Goal: Check status: Check status

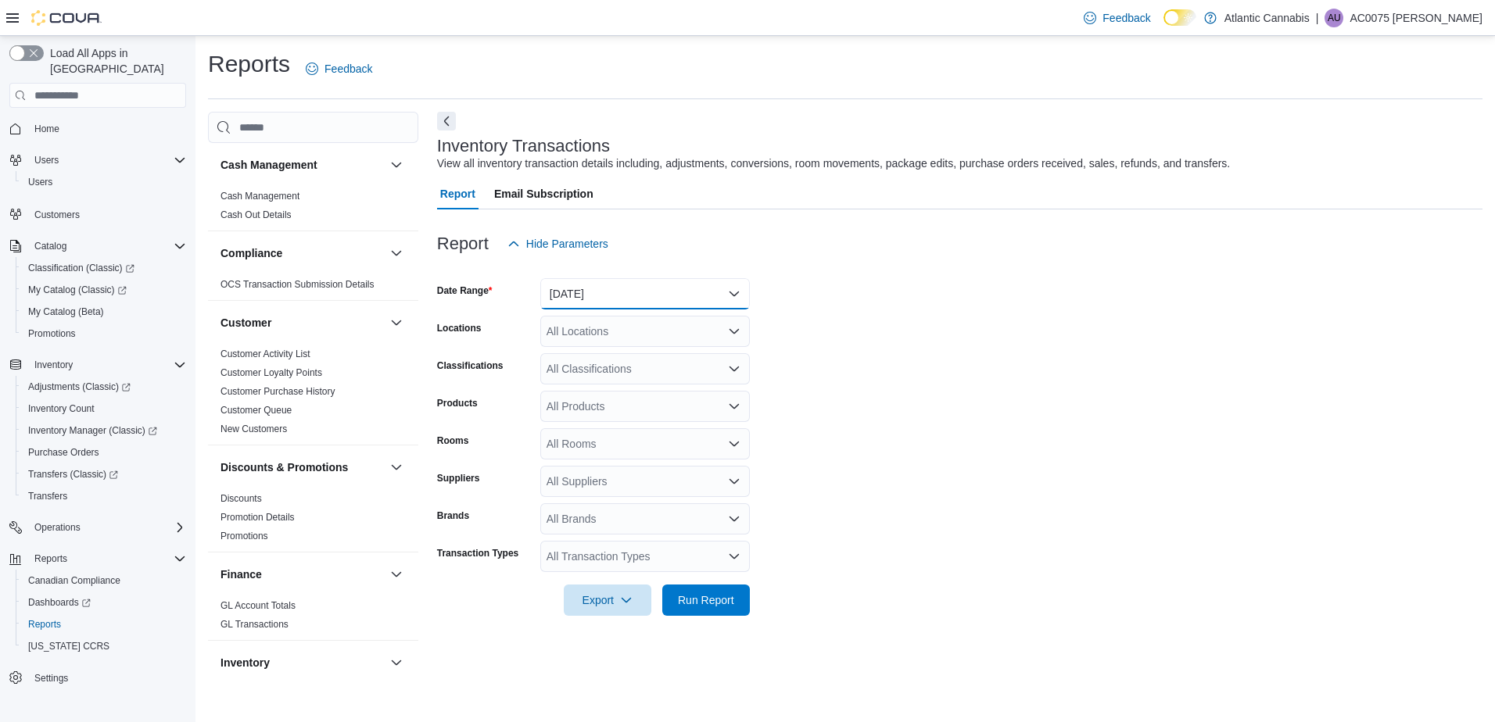
click at [643, 290] on button "[DATE]" at bounding box center [644, 293] width 209 height 31
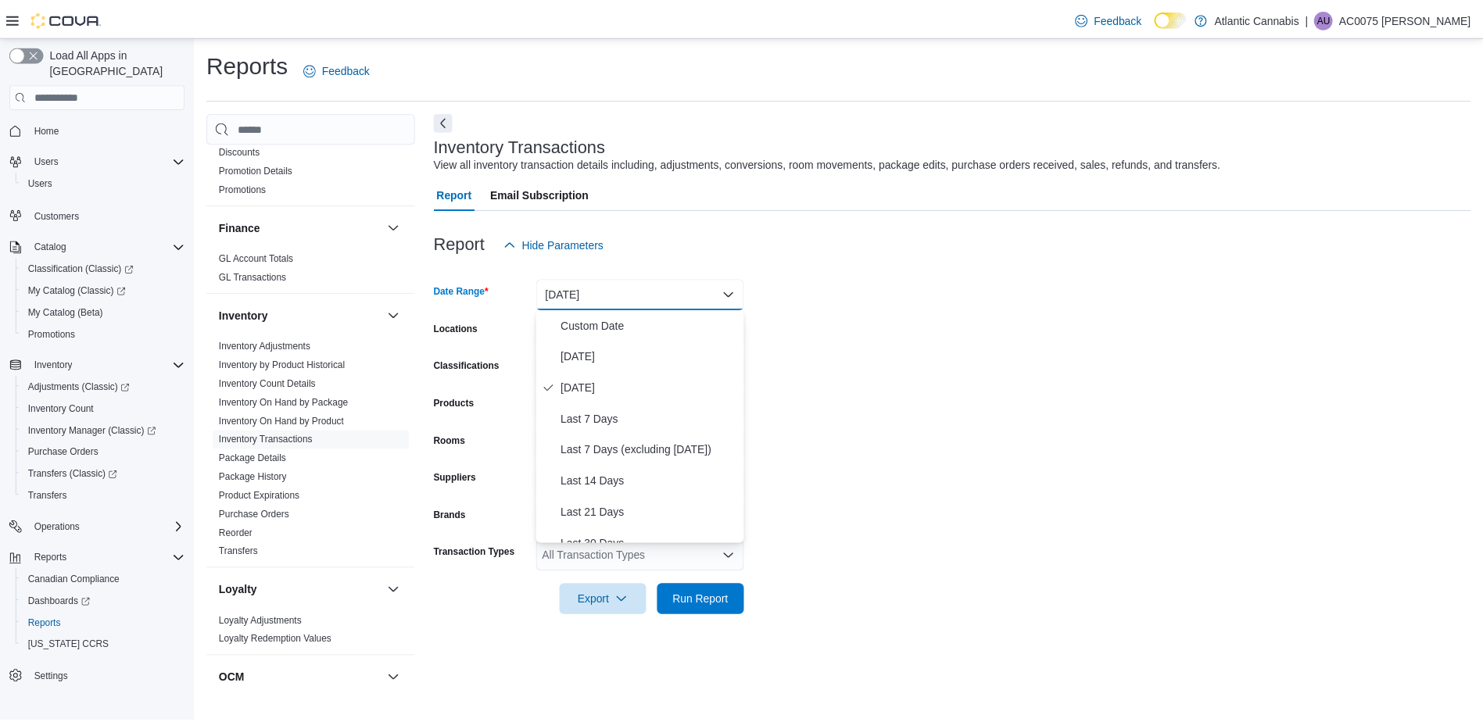
scroll to position [391, 0]
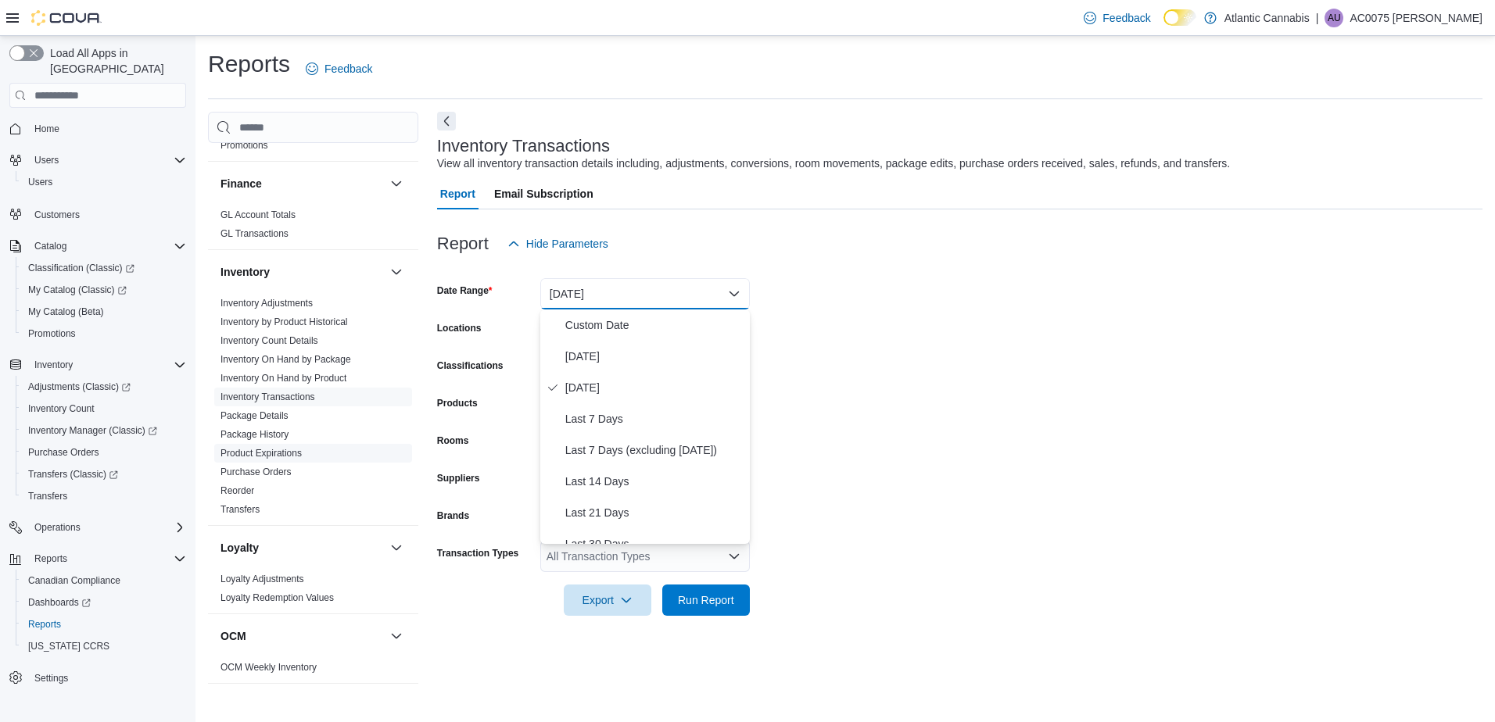
click at [267, 456] on link "Product Expirations" at bounding box center [260, 453] width 81 height 11
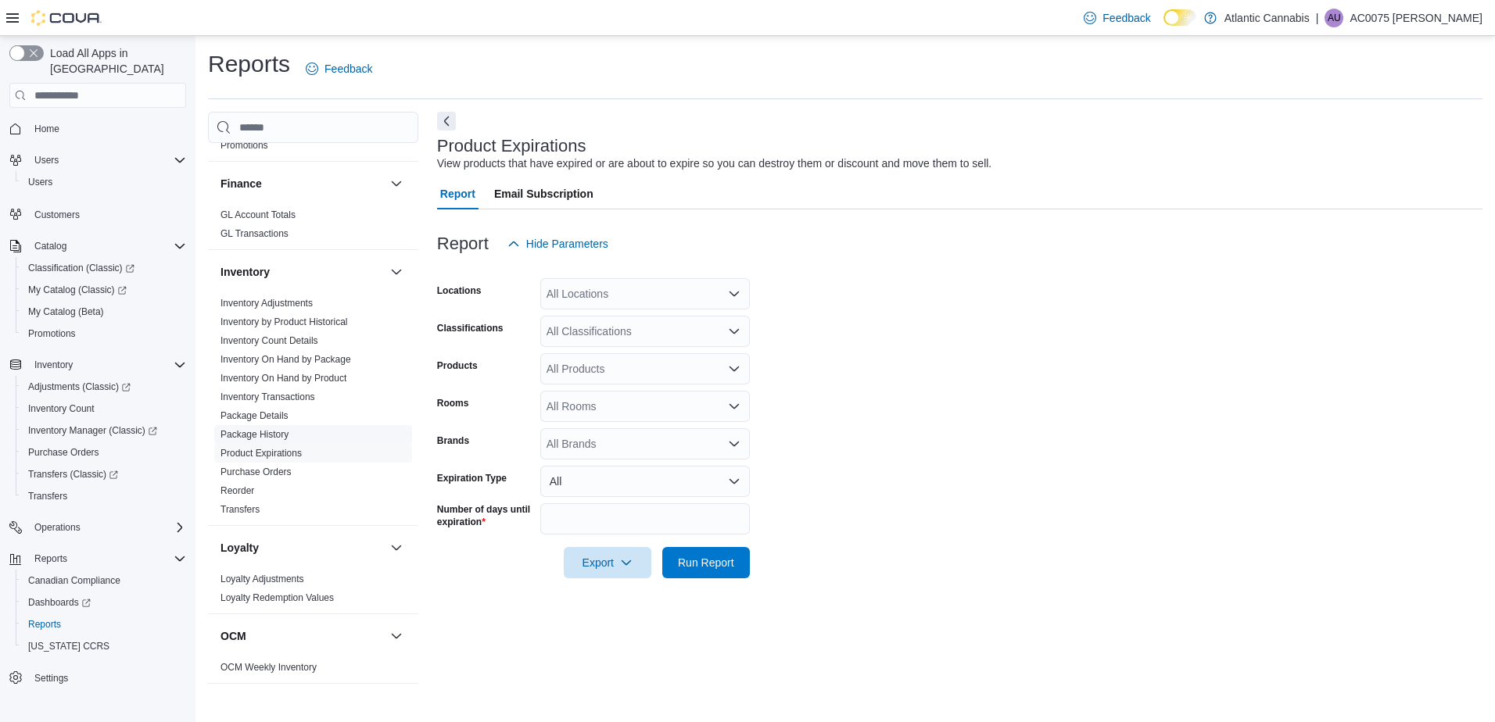
click at [269, 431] on link "Package History" at bounding box center [254, 434] width 68 height 11
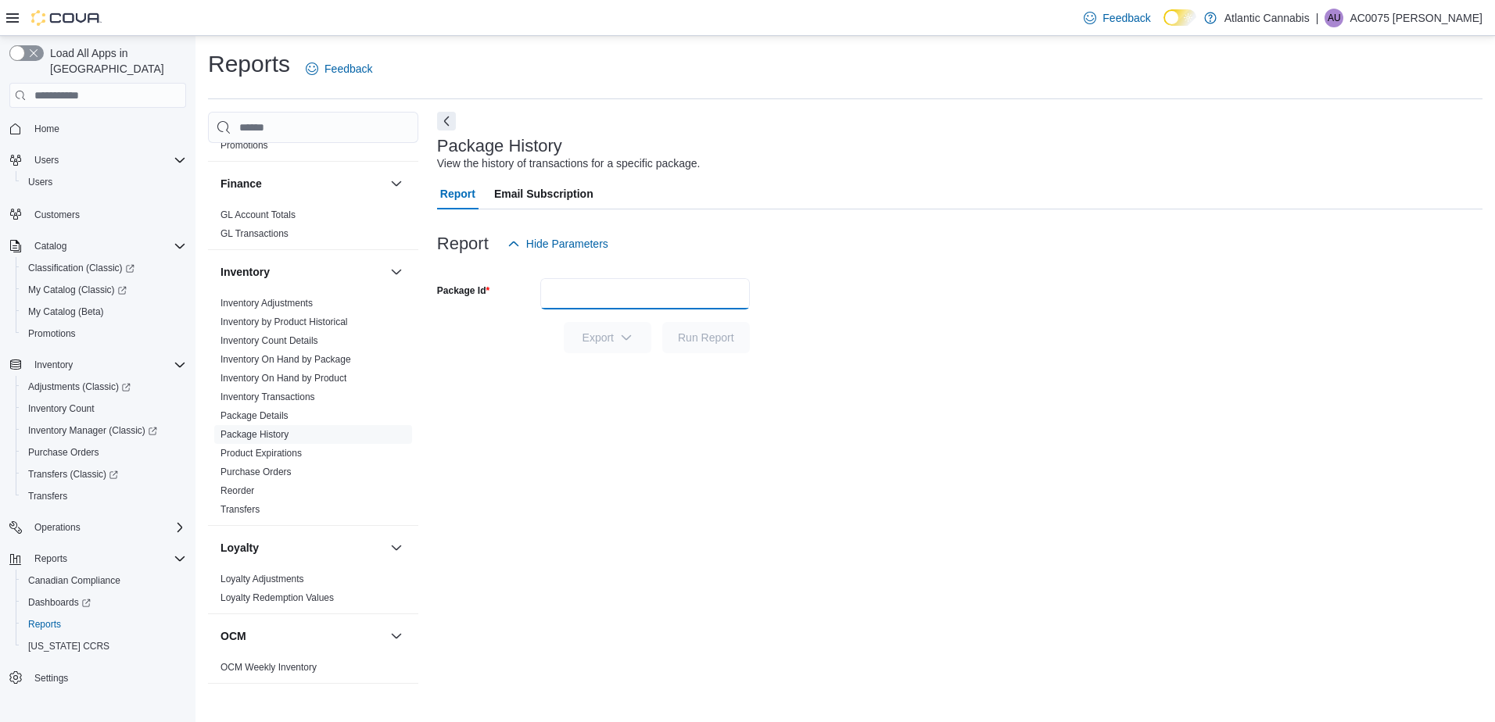
click at [585, 290] on input "Package Id" at bounding box center [644, 293] width 209 height 31
paste input "**********"
type input "**********"
click at [698, 346] on span "Run Report" at bounding box center [705, 336] width 69 height 31
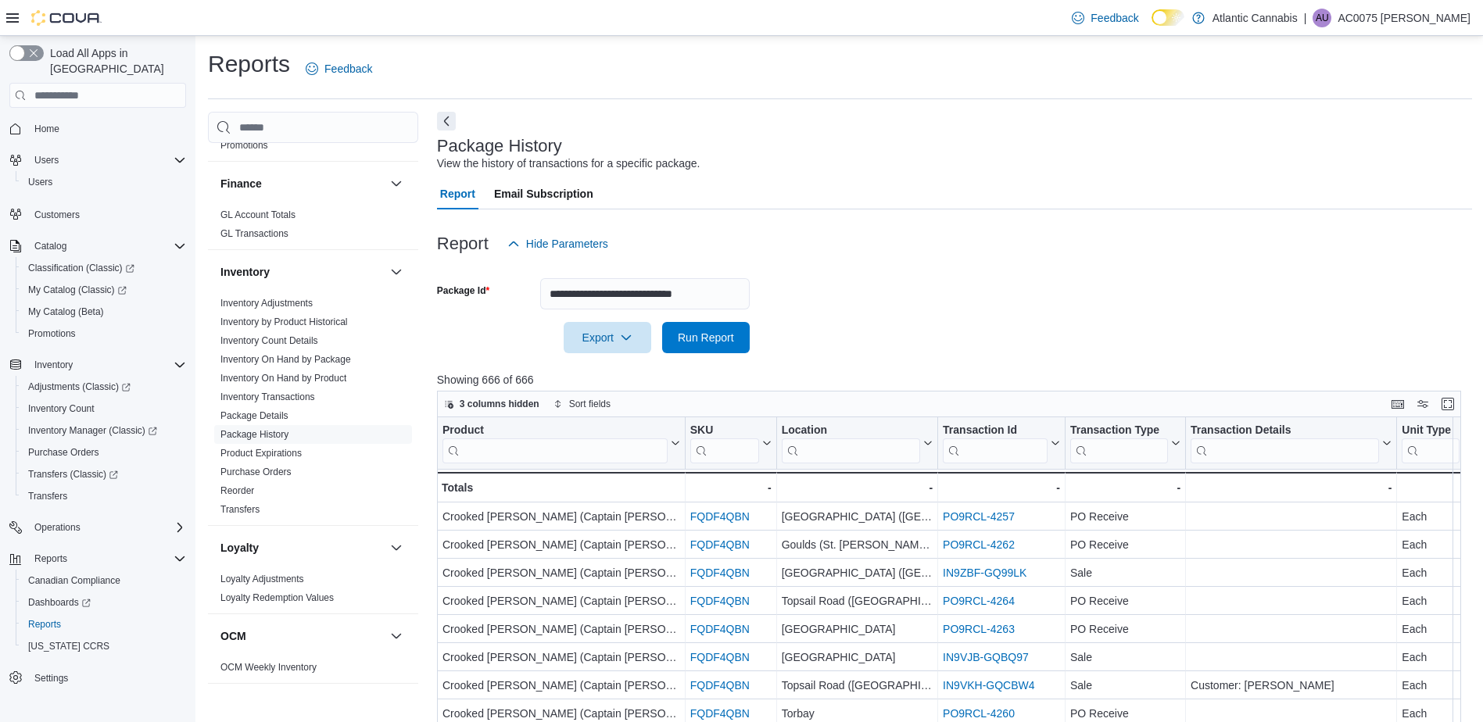
scroll to position [78, 0]
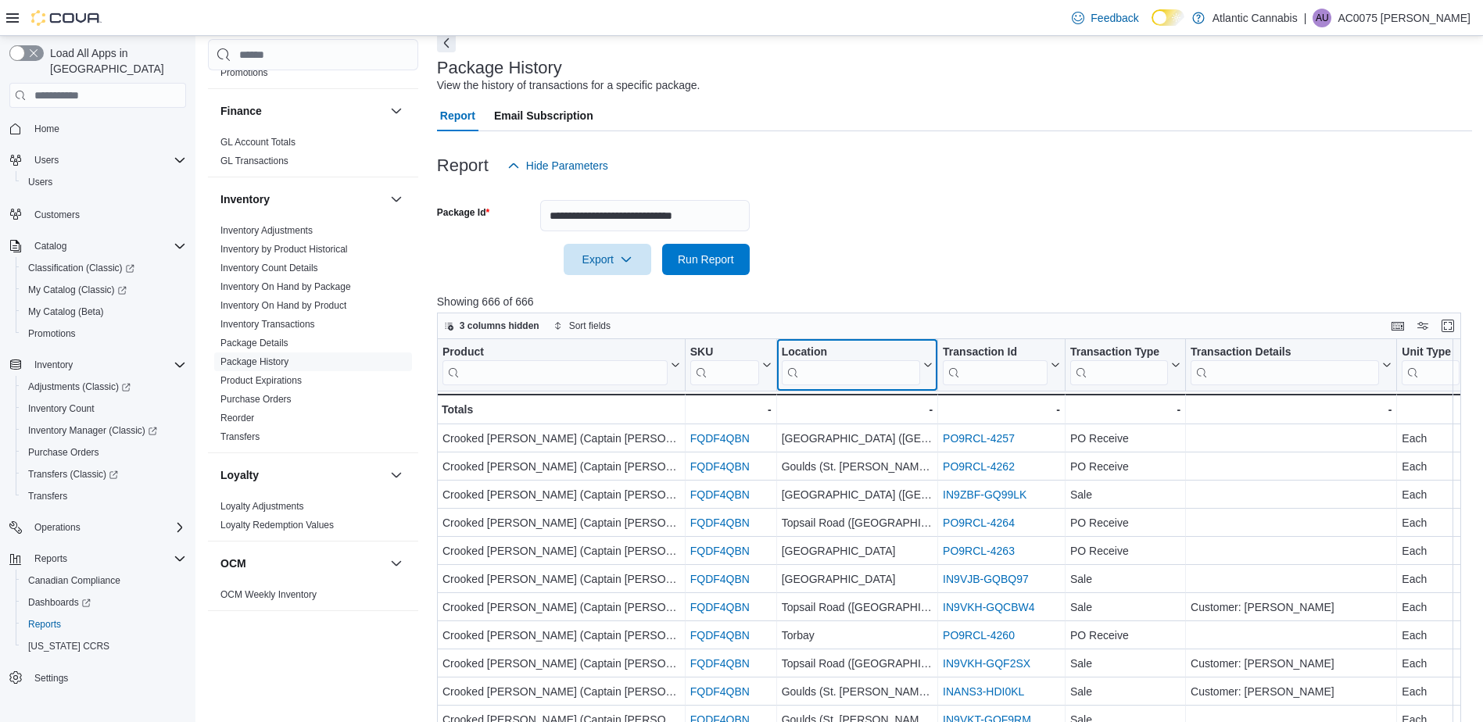
click at [861, 376] on input "search" at bounding box center [850, 372] width 138 height 25
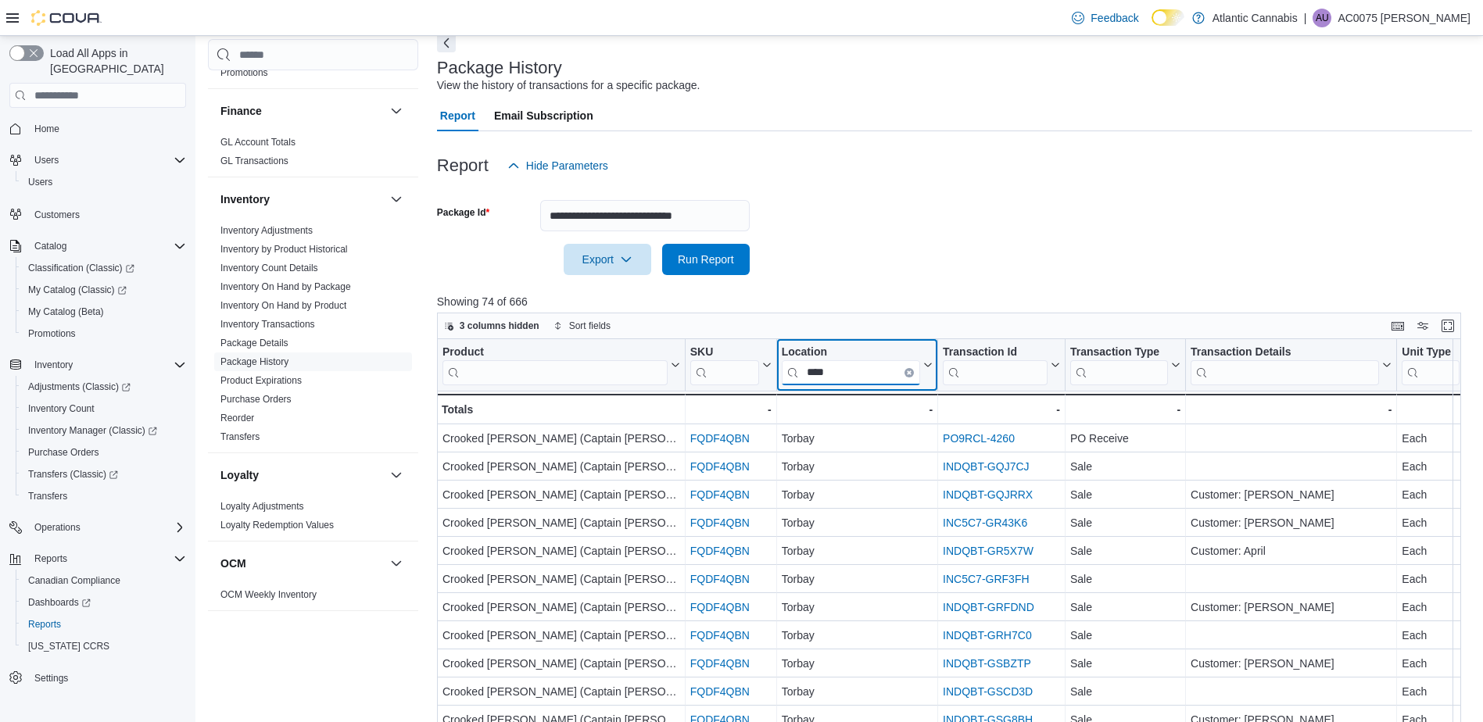
type input "****"
click at [1099, 199] on div at bounding box center [954, 190] width 1035 height 19
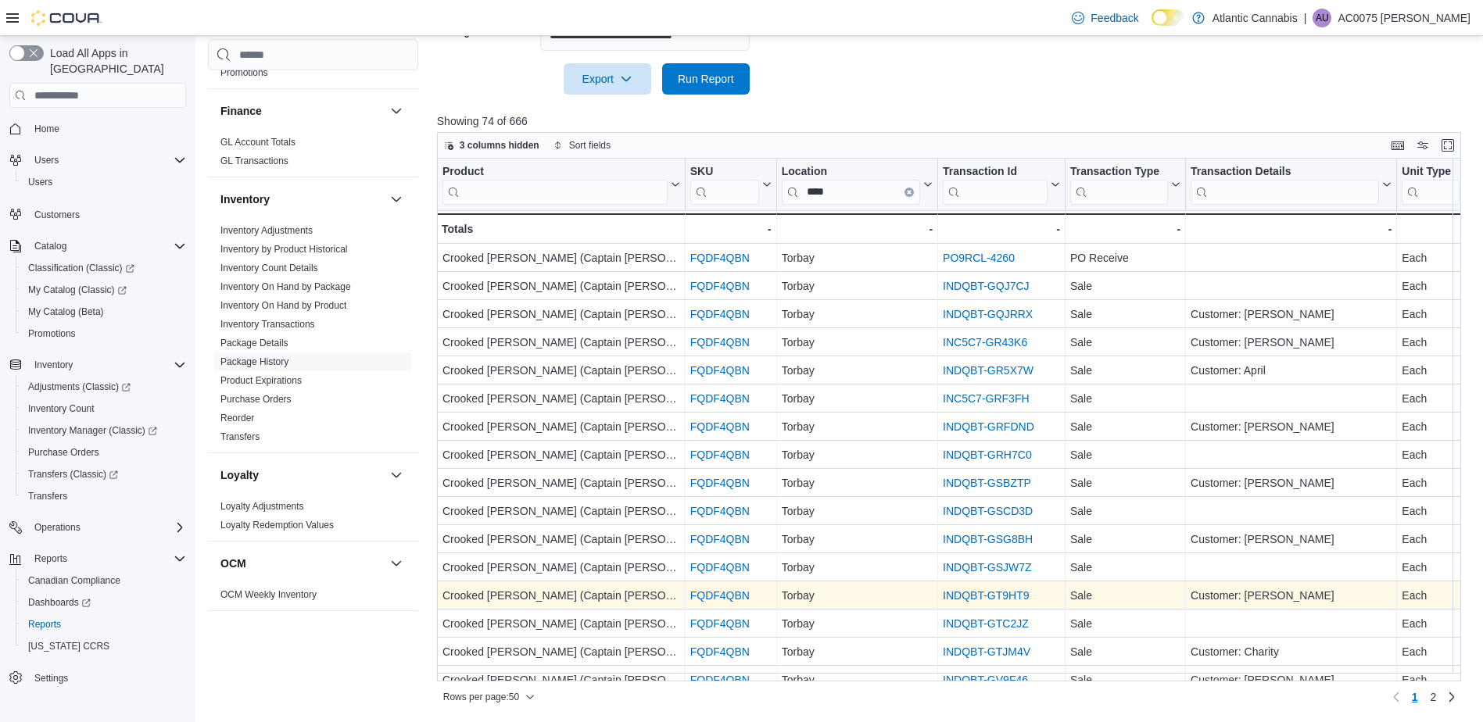
scroll to position [391, 0]
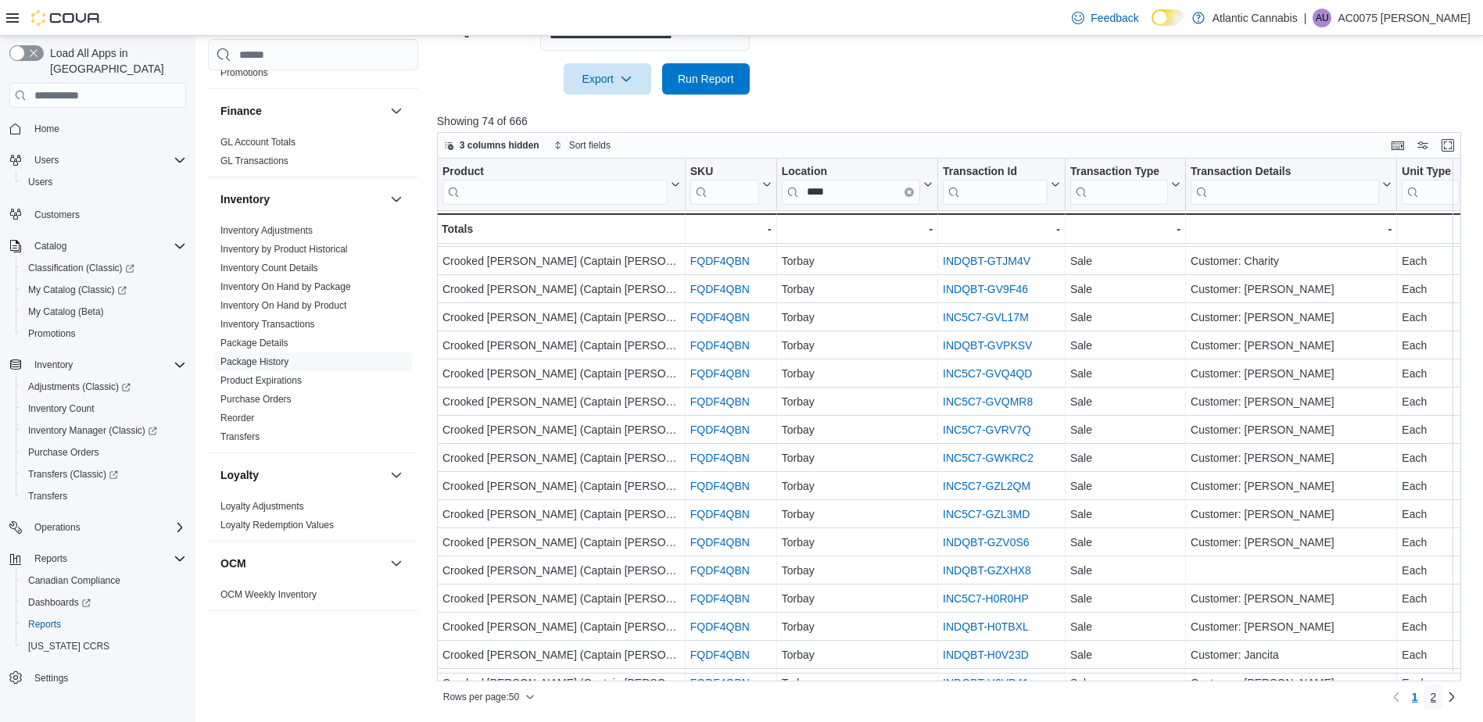
click at [1438, 698] on link "2" at bounding box center [1433, 697] width 19 height 25
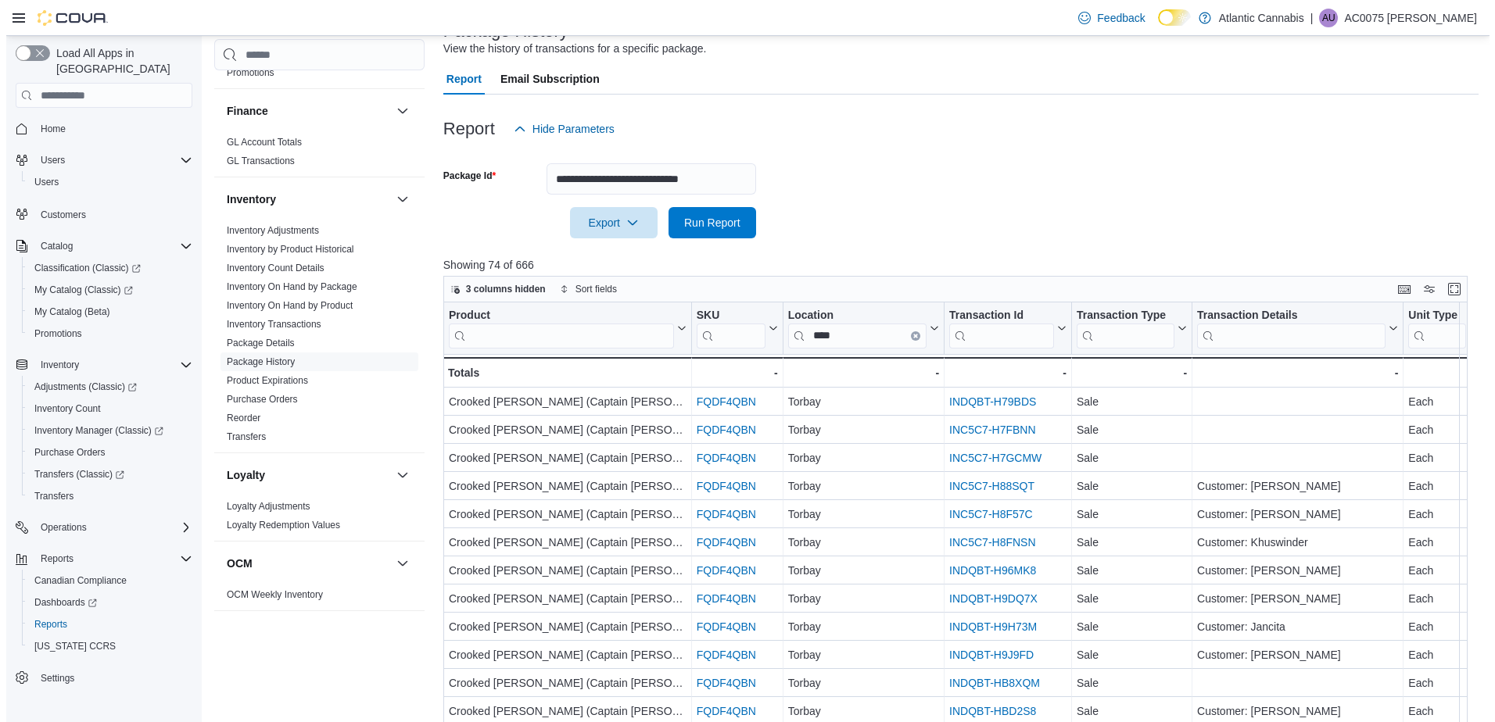
scroll to position [0, 0]
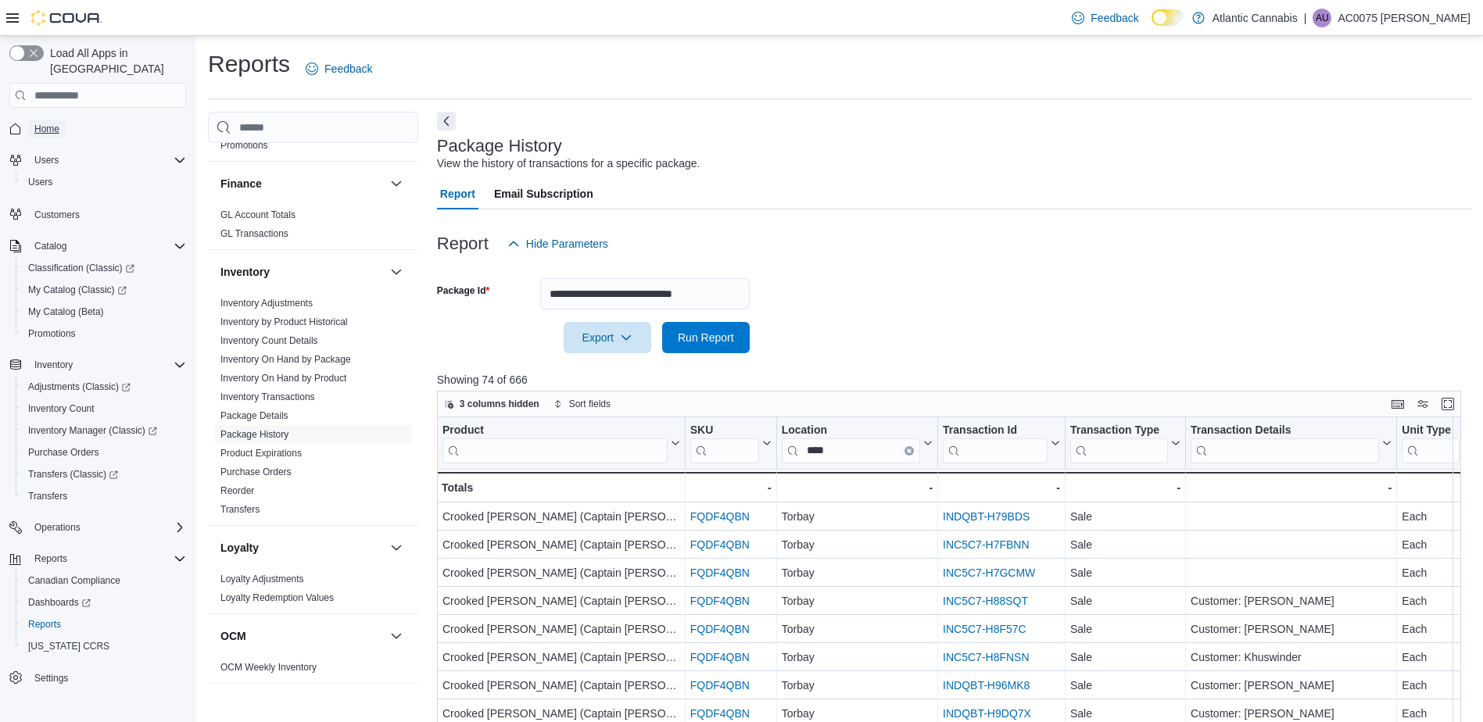
click at [48, 123] on span "Home" at bounding box center [46, 129] width 25 height 13
